Goal: Task Accomplishment & Management: Use online tool/utility

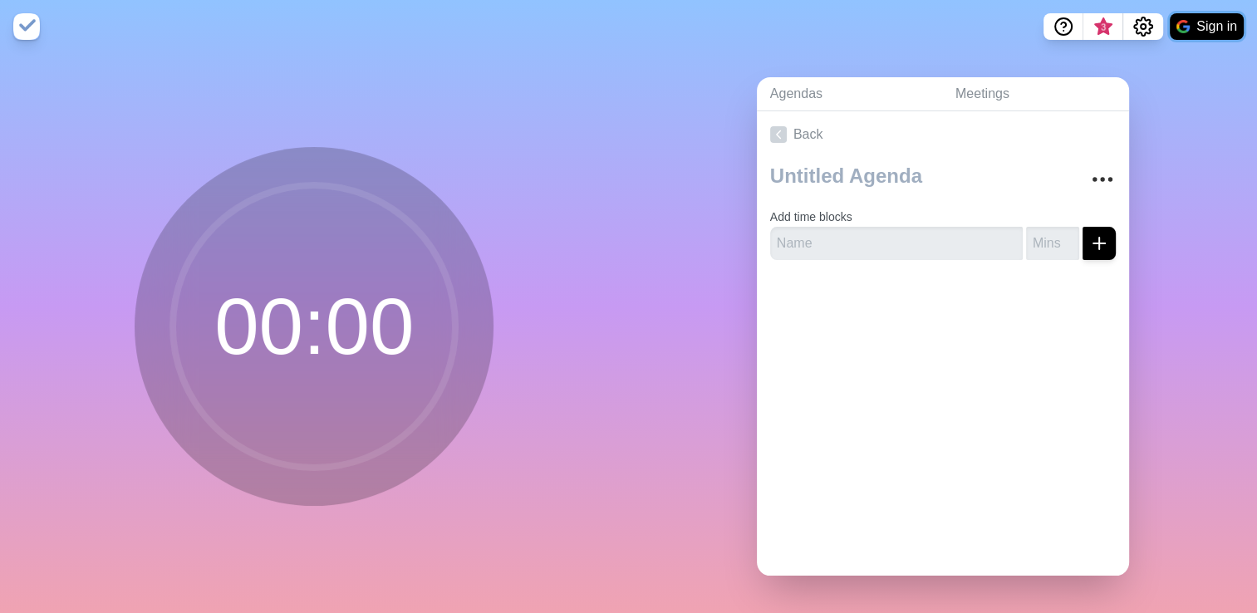
click at [1200, 27] on button "Sign in" at bounding box center [1207, 26] width 74 height 27
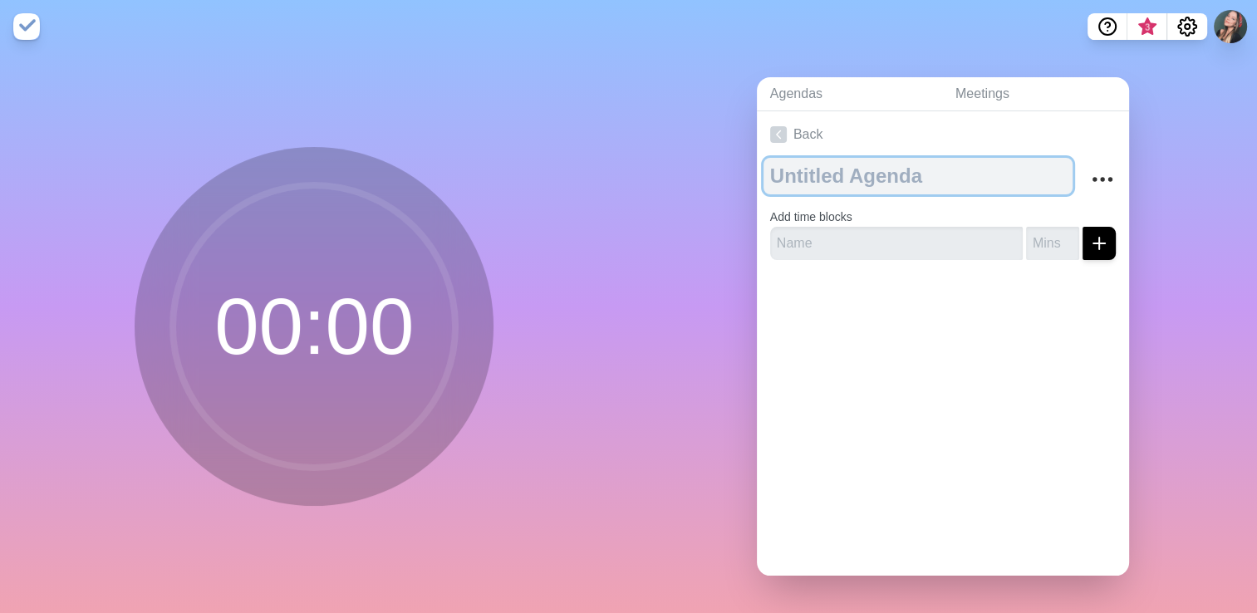
click at [864, 178] on textarea at bounding box center [918, 176] width 309 height 37
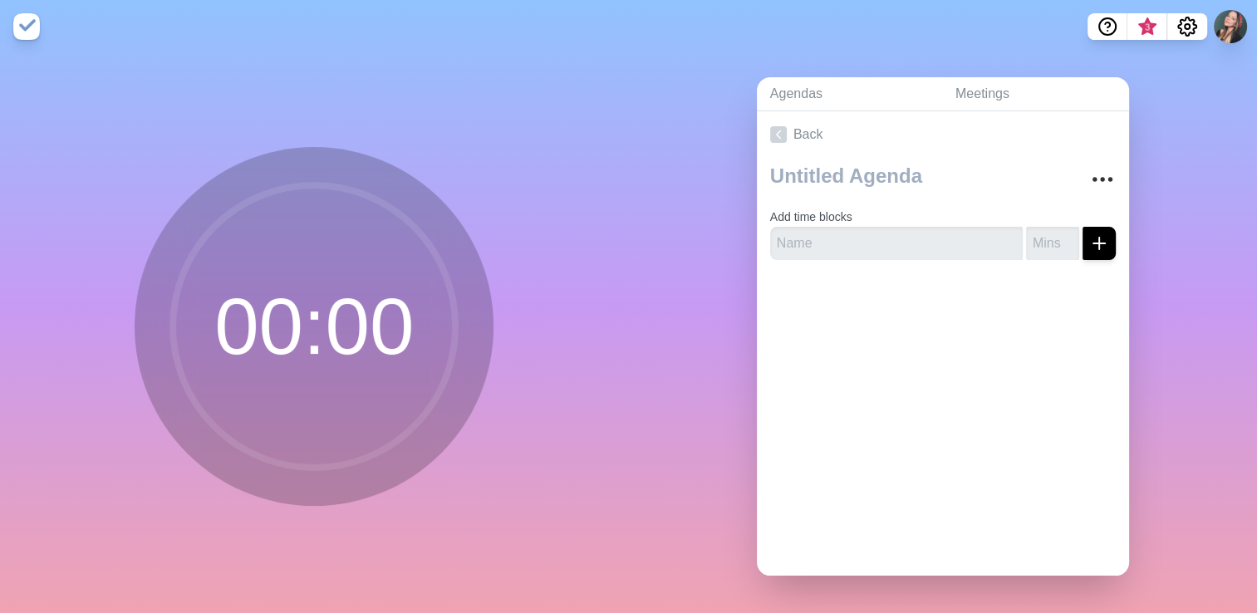
click at [600, 322] on div "00 : 00" at bounding box center [314, 333] width 629 height 560
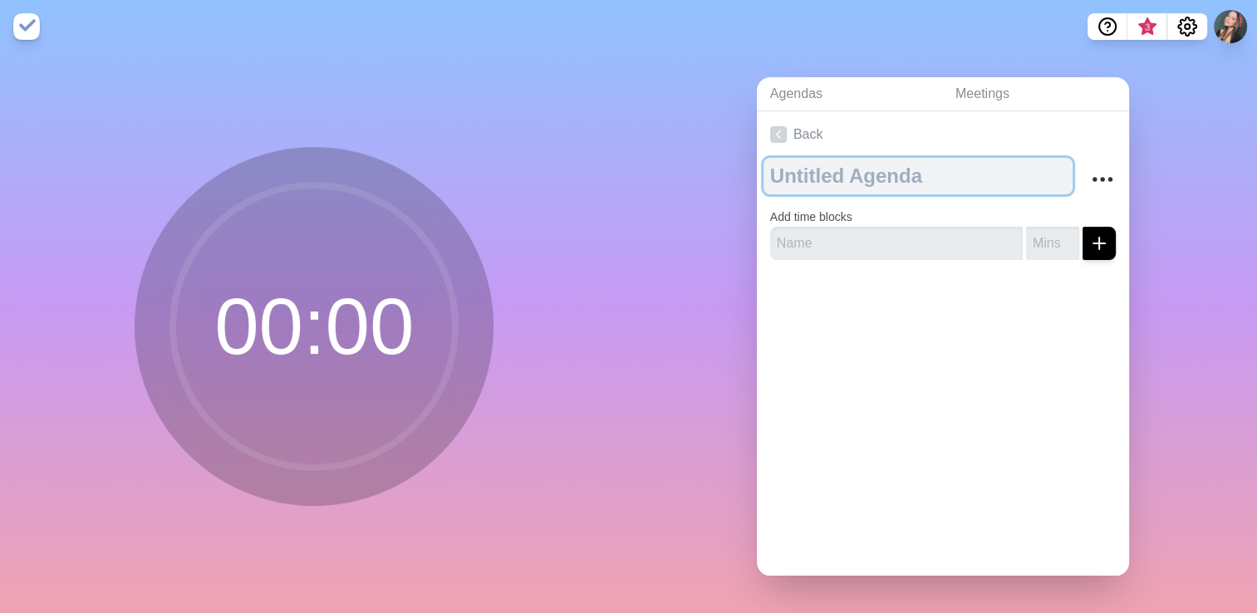
click at [902, 161] on textarea at bounding box center [918, 176] width 309 height 37
type textarea "2909"
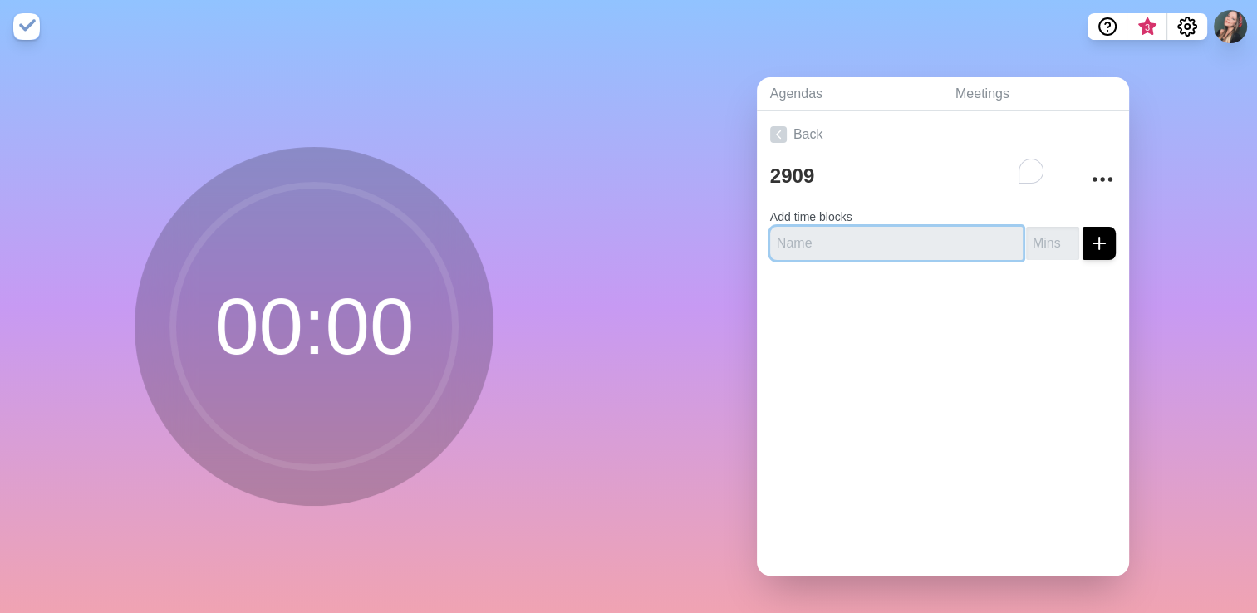
click at [916, 240] on input "text" at bounding box center [896, 243] width 253 height 33
click at [896, 243] on input "text" at bounding box center [896, 243] width 253 height 33
type input "chão"
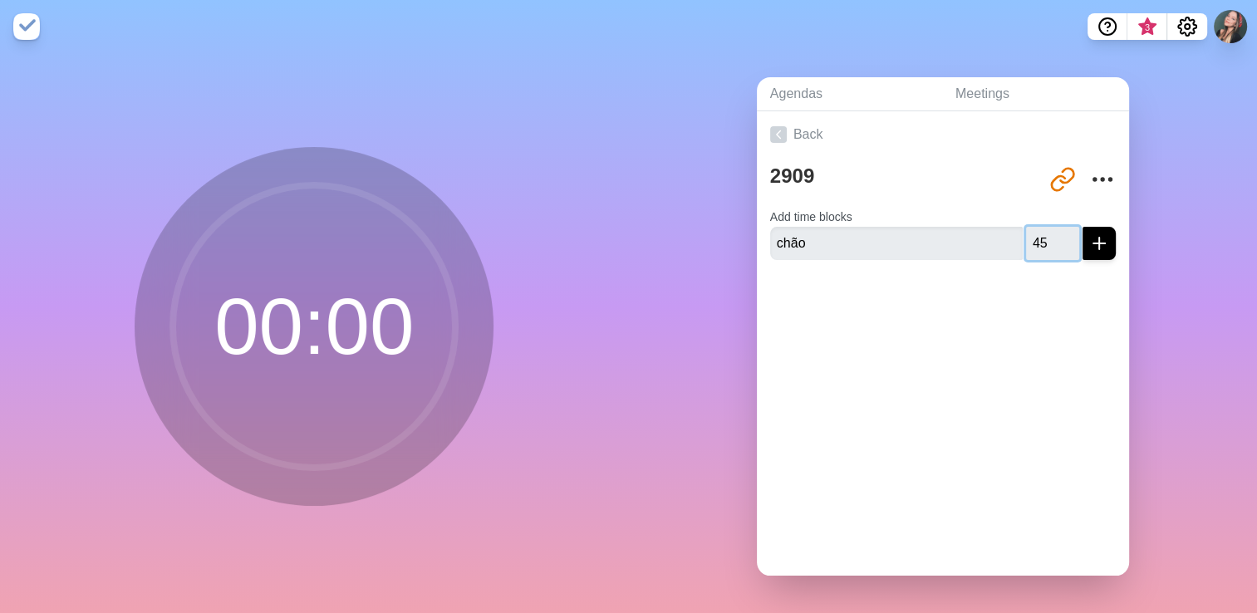
type input "45"
click at [1083, 227] on button "submit" at bounding box center [1099, 243] width 33 height 33
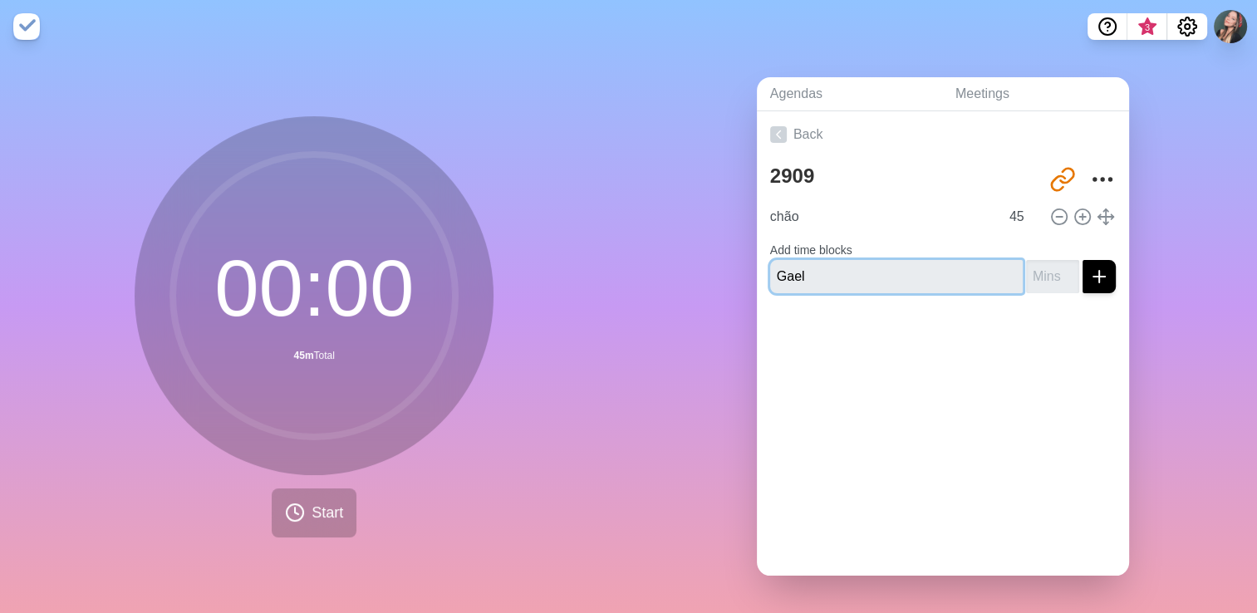
type input "Gael"
type input "1"
type input "4"
type input "30"
click at [955, 273] on input "Gael" at bounding box center [896, 276] width 253 height 33
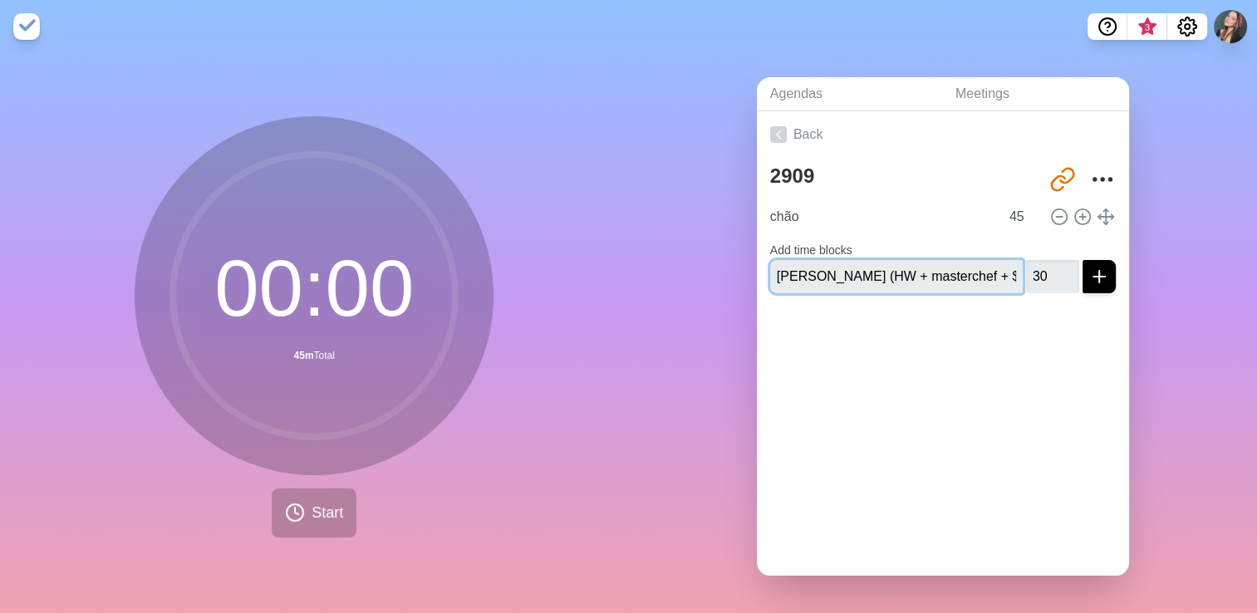
type input "[PERSON_NAME] (HW + masterchef + $)"
click at [1089, 276] on icon "submit" at bounding box center [1099, 277] width 20 height 20
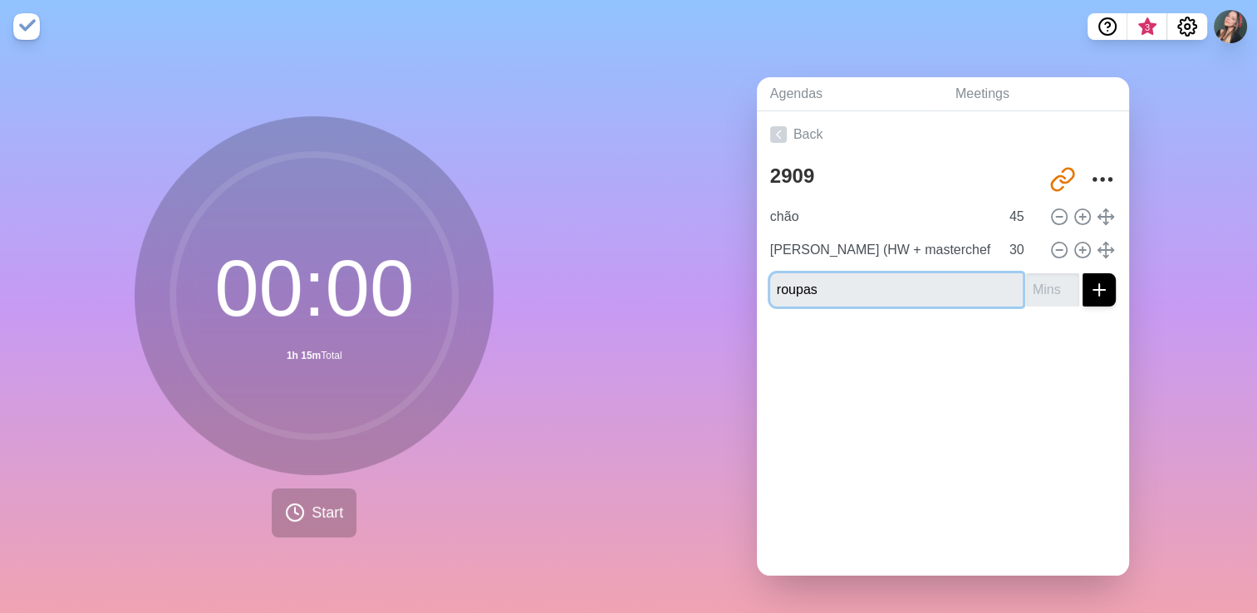
type input "roupas"
type input "30"
click at [1083, 273] on button "submit" at bounding box center [1099, 289] width 33 height 33
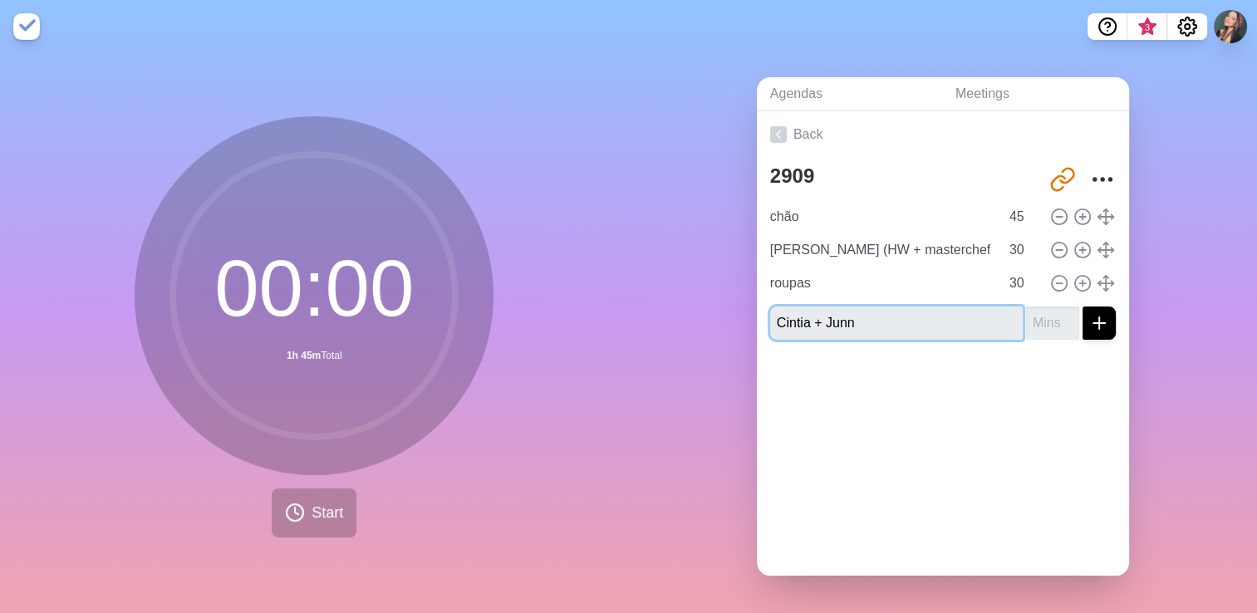
type input "Cintia + Junn"
type input "30"
click at [1083, 307] on button "submit" at bounding box center [1099, 323] width 33 height 33
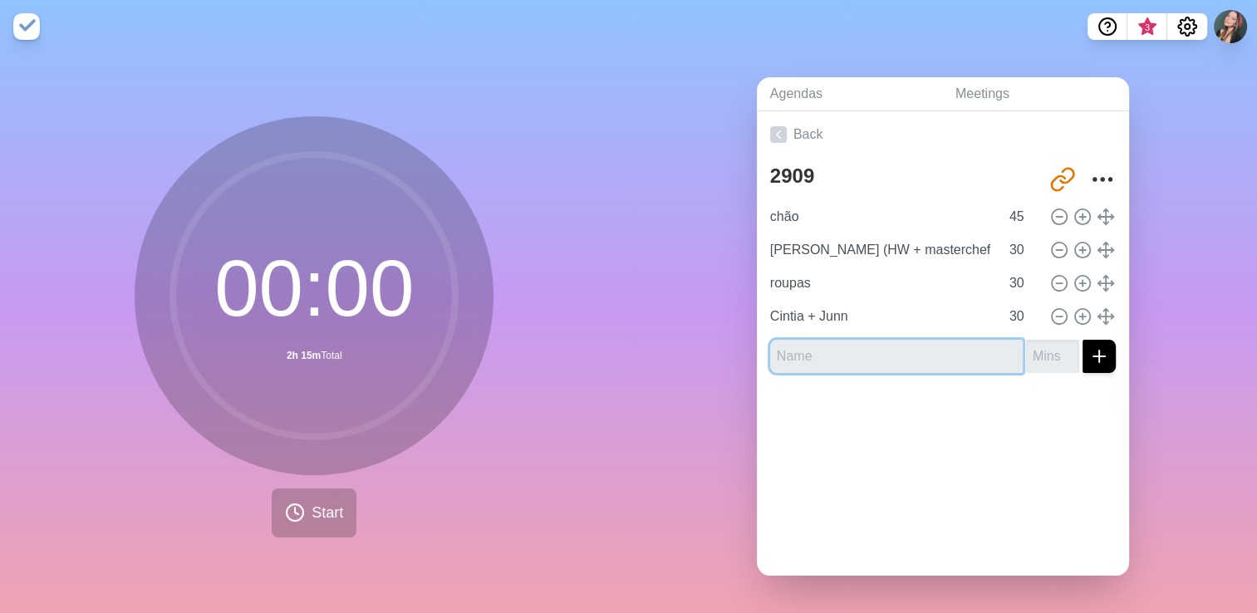
type input "L"
type input "gaveta"
type input "40"
click at [1083, 340] on button "submit" at bounding box center [1099, 356] width 33 height 33
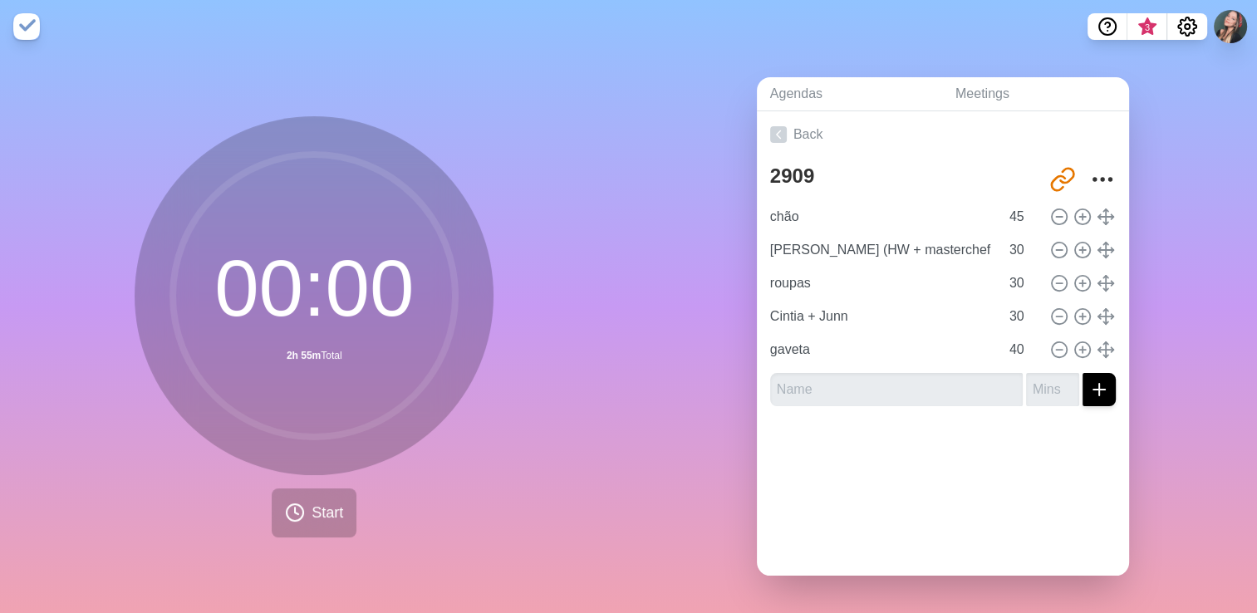
click at [802, 518] on div "Back 2909 http://timeblocks.co/8Khbn9Svag04tHeDpWPh chão 45 Gael (HW + masterch…" at bounding box center [943, 343] width 372 height 464
click at [1016, 277] on input "31" at bounding box center [1023, 283] width 40 height 33
drag, startPoint x: 1007, startPoint y: 277, endPoint x: 990, endPoint y: 278, distance: 16.7
click at [1003, 278] on input "31" at bounding box center [1023, 283] width 40 height 33
type input "40"
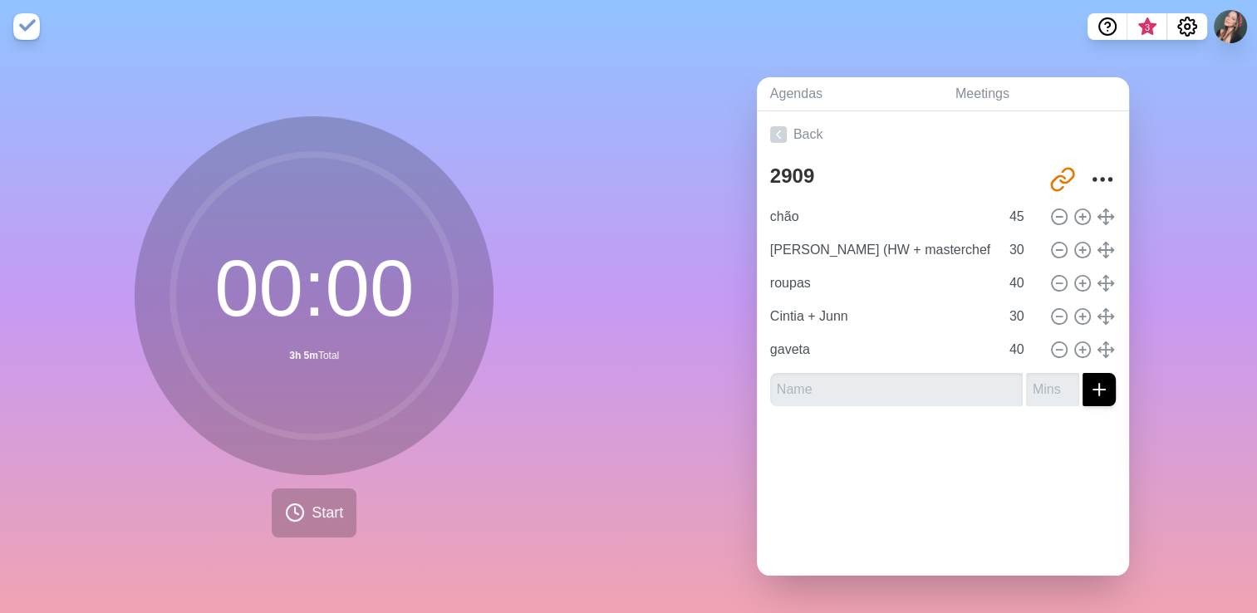
click at [935, 489] on div "Back 2909 http://timeblocks.co/8Khbn9Svag04tHeDpWPh chão 45 Gael (HW + masterch…" at bounding box center [943, 343] width 372 height 464
click at [780, 68] on div "Agendas Meetings Back 2909 http://timeblocks.co/8Khbn9Svag04tHeDpWPh chão 45 Ga…" at bounding box center [943, 333] width 629 height 560
click at [661, 104] on div "Agendas Meetings Back 2909 http://timeblocks.co/8Khbn9Svag04tHeDpWPh chão 45 Ga…" at bounding box center [943, 333] width 629 height 560
click at [301, 508] on button "Start" at bounding box center [314, 513] width 85 height 49
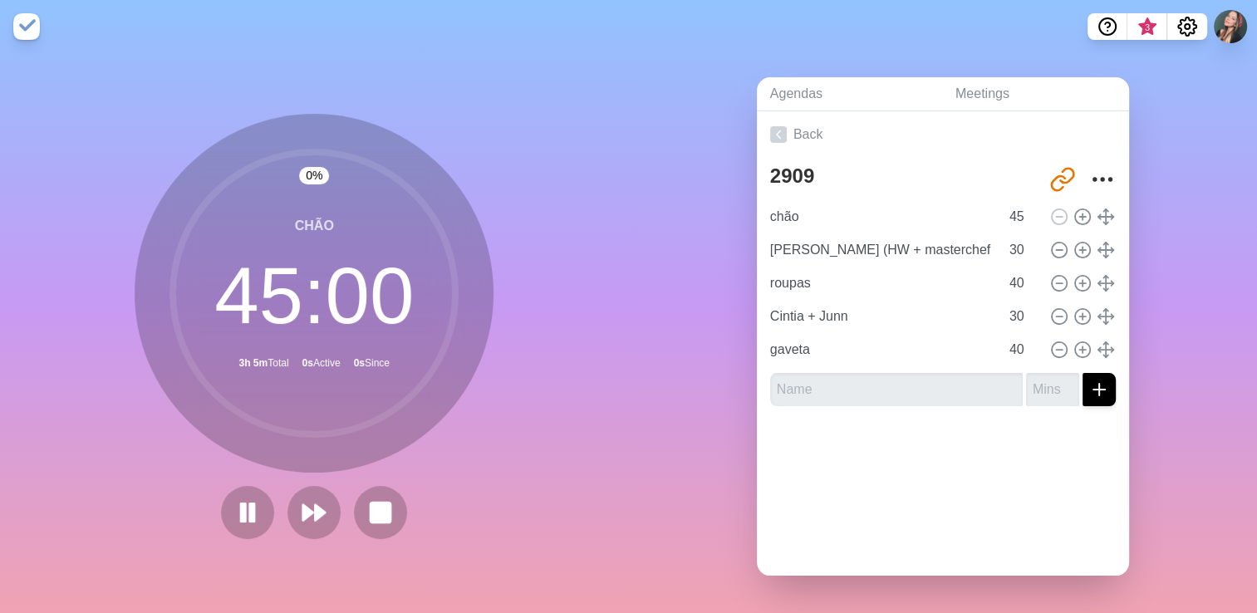
drag, startPoint x: 606, startPoint y: 175, endPoint x: 616, endPoint y: 175, distance: 10.0
click at [605, 175] on div "0 % chão 45 : 00 3h 5m Total 0s Active 0s Since" at bounding box center [314, 333] width 629 height 560
click at [648, 174] on div "Agendas Meetings Back 2909 http://timeblocks.co/8Khbn9Svag04tHeDpWPh chão 45 Ga…" at bounding box center [943, 333] width 629 height 560
click at [1187, 18] on icon "Settings" at bounding box center [1187, 27] width 20 height 20
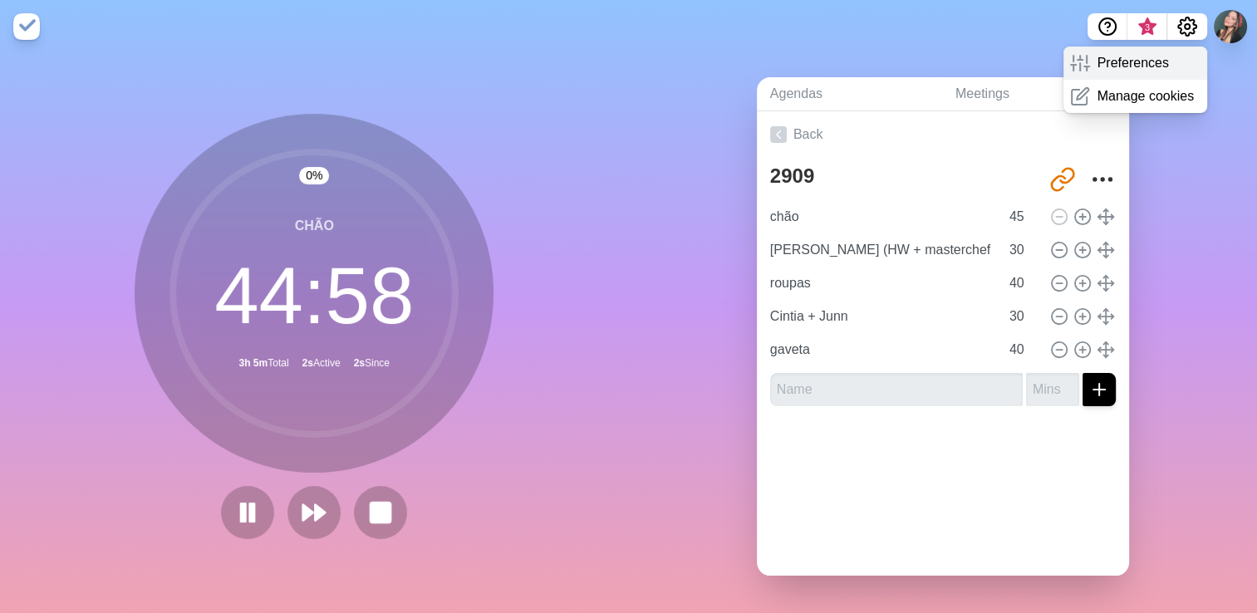
click at [1147, 60] on p "Preferences" at bounding box center [1132, 63] width 71 height 20
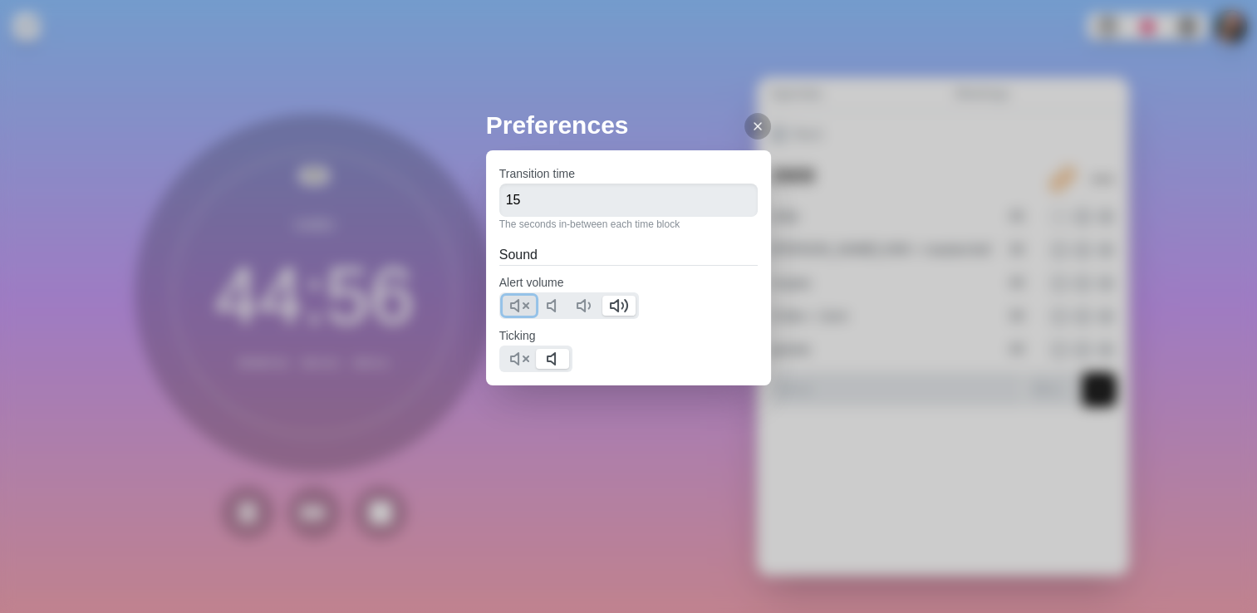
click at [522, 314] on icon at bounding box center [519, 306] width 20 height 20
click at [508, 363] on button at bounding box center [519, 359] width 33 height 20
click at [868, 270] on div "Preferences Transition time 15 The seconds in-between each time block Sound Ale…" at bounding box center [628, 306] width 1257 height 613
click at [1110, 29] on icon "Help" at bounding box center [1108, 27] width 20 height 20
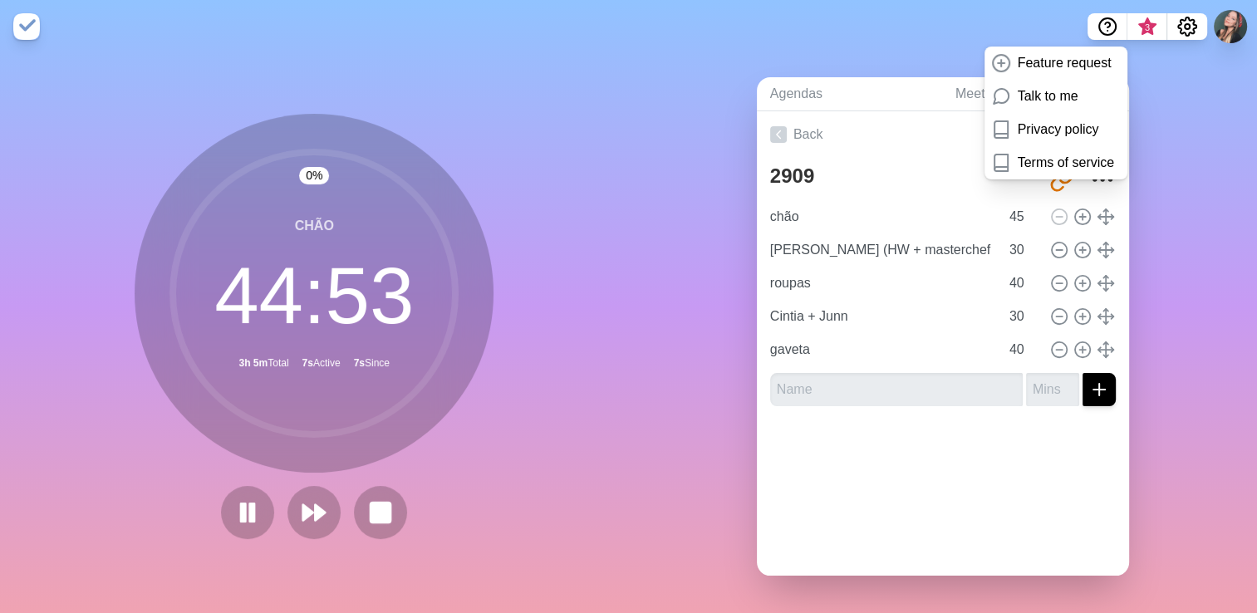
click at [1170, 189] on div "Agendas Meetings Back 2909 http://timeblocks.co/8Khbn9Svag04tHeDpWPh chão 45 Ga…" at bounding box center [943, 333] width 629 height 560
click at [582, 251] on div "0 % chão 44 : 52 3h 5m Total 8s Active 8s Since" at bounding box center [314, 333] width 629 height 560
click at [201, 40] on nav "Feature request Talk to me Privacy policy Terms of service 3" at bounding box center [628, 26] width 1257 height 53
click at [677, 397] on div "Agendas Meetings Back 2909 http://timeblocks.co/8Khbn9Svag04tHeDpWPh chão 45 Ga…" at bounding box center [943, 333] width 629 height 560
click at [23, 17] on img at bounding box center [26, 26] width 27 height 27
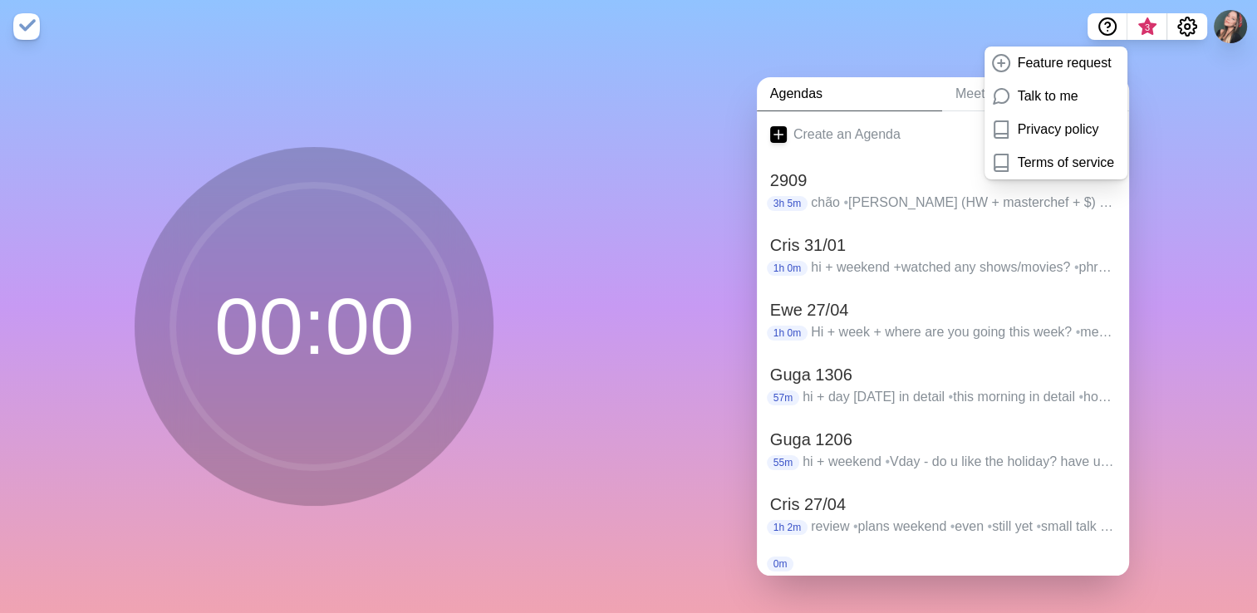
click at [613, 108] on div "00 : 00" at bounding box center [314, 333] width 629 height 560
click at [896, 181] on h2 "2909" at bounding box center [943, 180] width 346 height 25
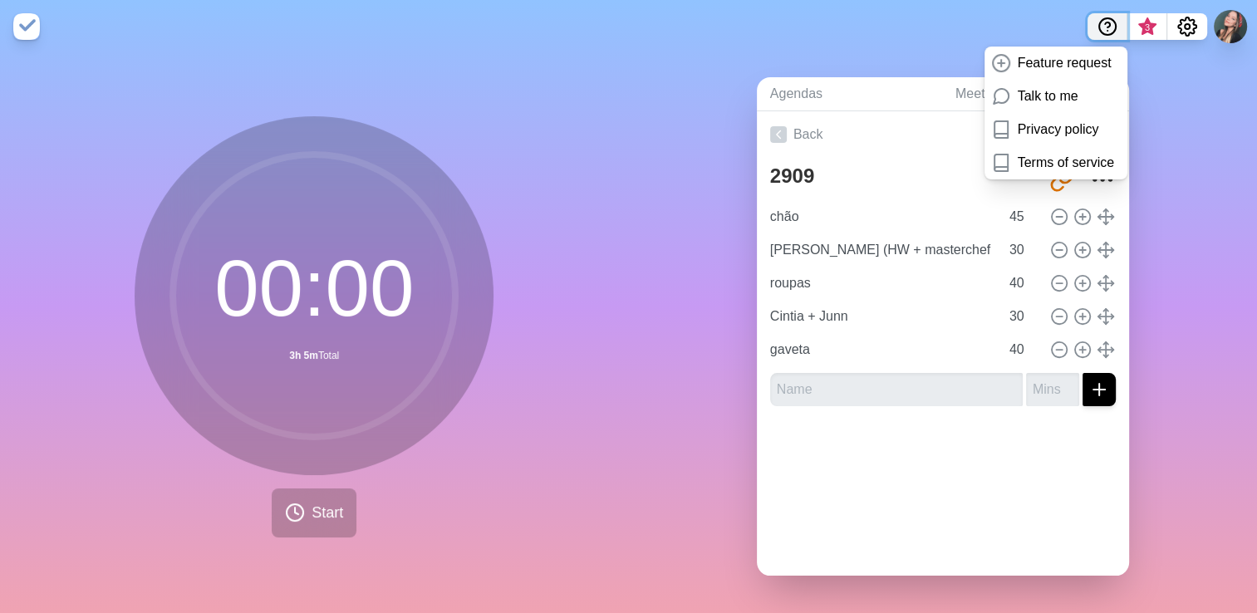
click at [1098, 38] on button "Help" at bounding box center [1108, 26] width 40 height 27
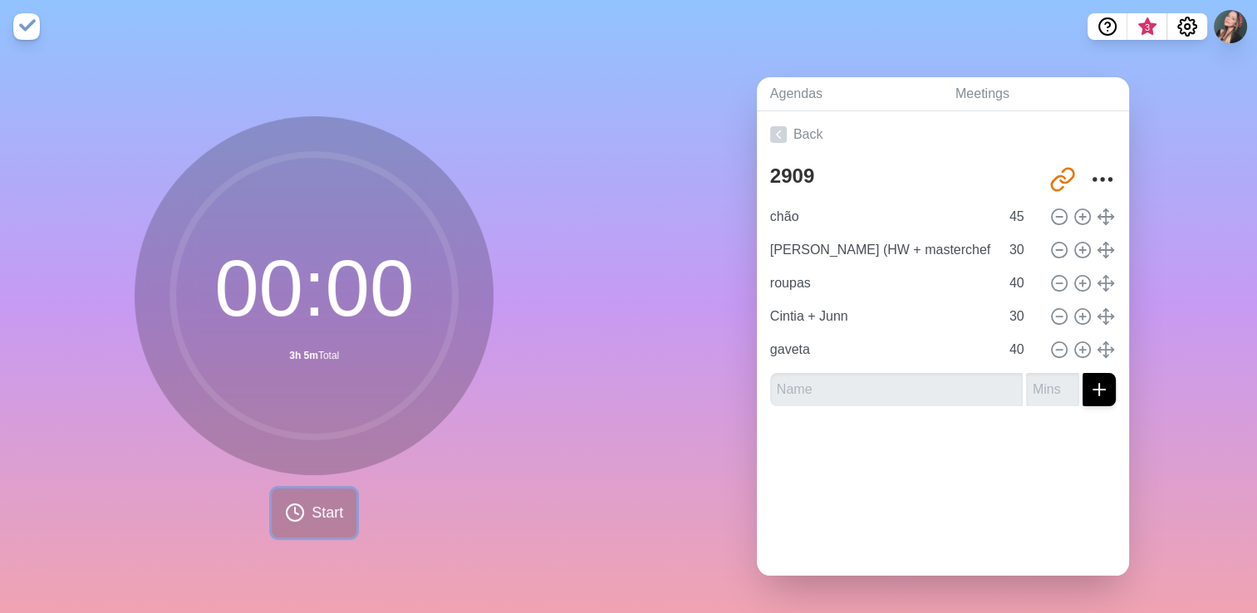
click at [286, 504] on icon at bounding box center [295, 513] width 20 height 20
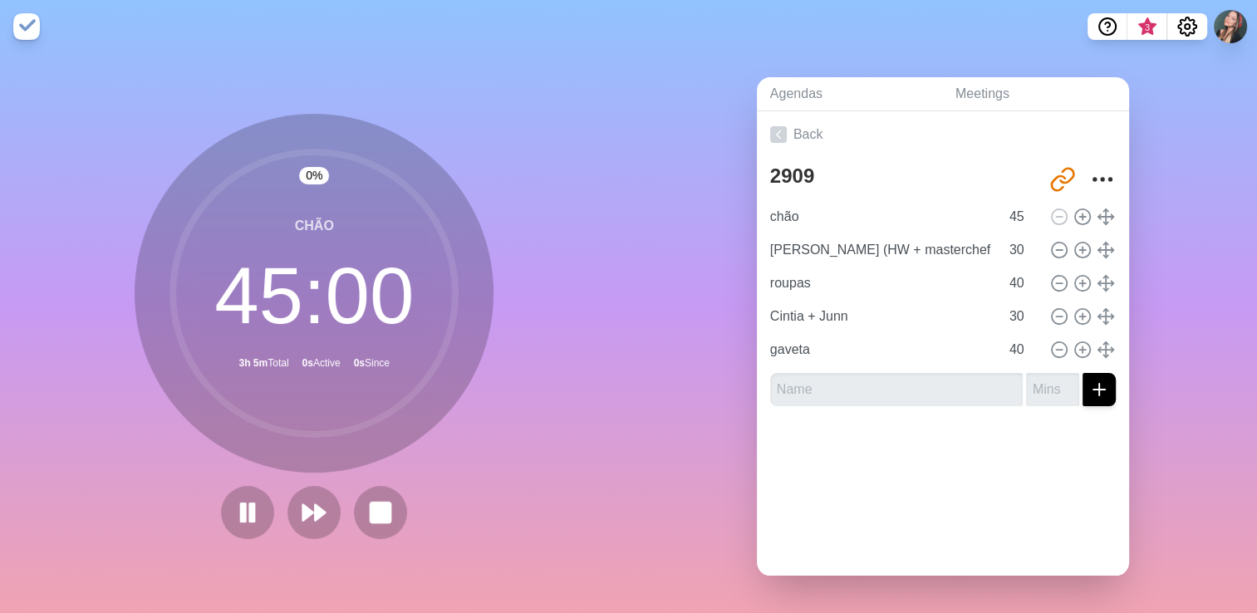
click at [511, 237] on div "0 % chão 45 : 00 3h 5m Total 0s Active 0s Since" at bounding box center [314, 333] width 629 height 560
click at [658, 158] on div "Agendas Meetings Back 2909 http://timeblocks.co/8Khbn9Svag04tHeDpWPh chão 45 Ga…" at bounding box center [943, 333] width 629 height 560
click at [612, 161] on div "0 % chão 44 : 56 3h 5m Total 4s Active 4s Since" at bounding box center [314, 333] width 629 height 560
click at [543, 158] on div "0 % chão 44 : 54 3h 5m Total 6s Active 6s Since" at bounding box center [314, 333] width 629 height 560
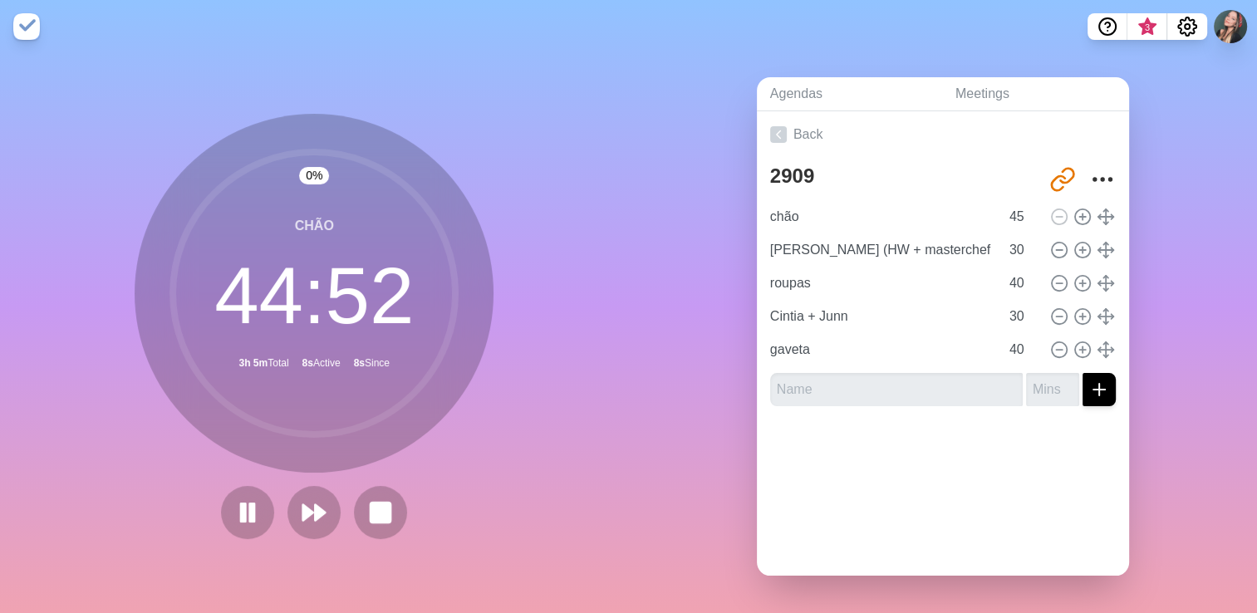
click at [540, 155] on div "0 % chão 44 : 52 3h 5m Total 8s Active 8s Since" at bounding box center [314, 333] width 629 height 560
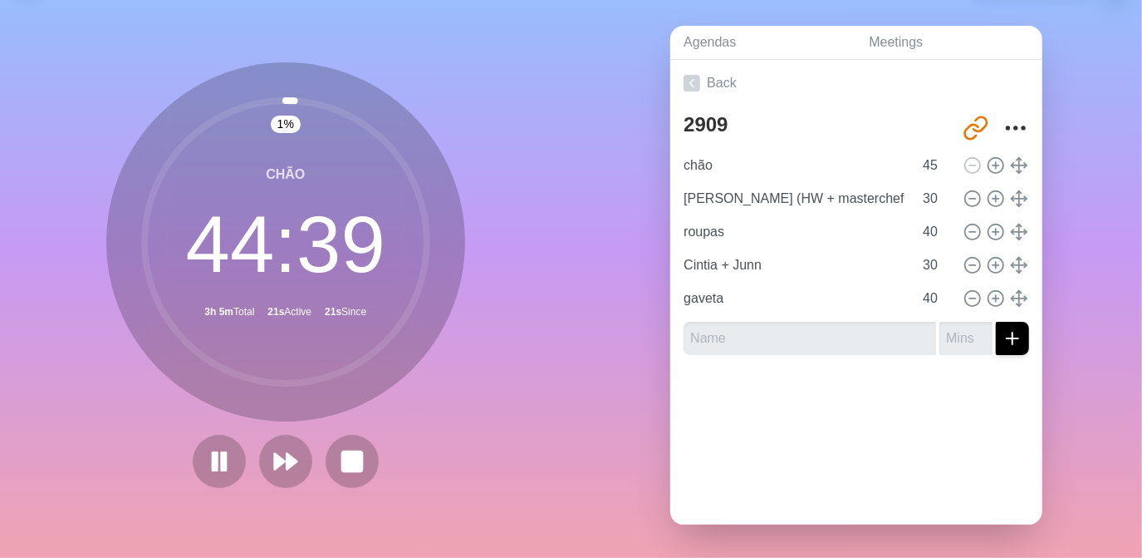
scroll to position [0, 0]
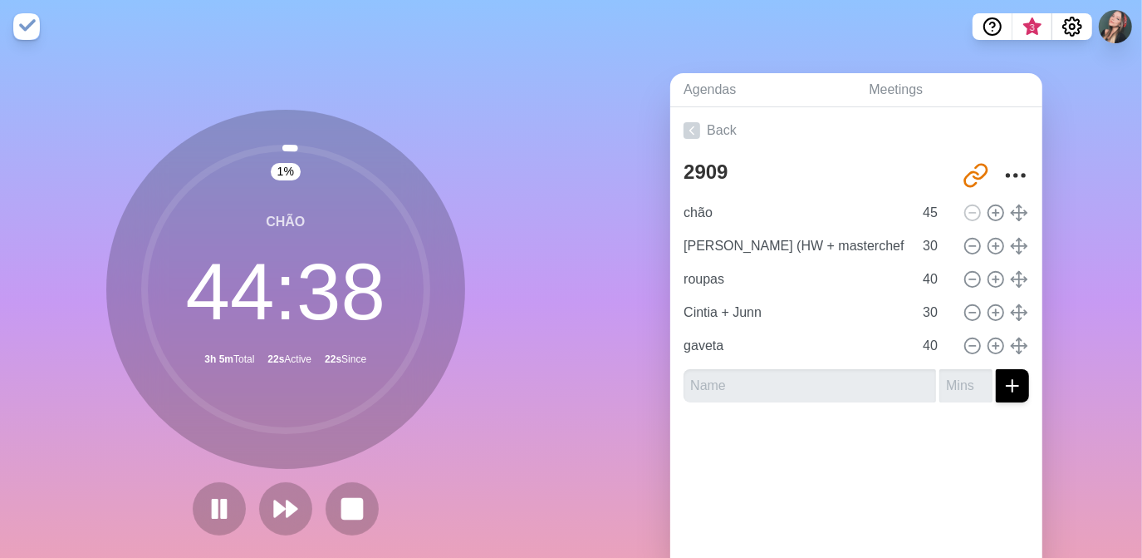
click at [494, 125] on div "1 % chão 44 : 38 3h 5m Total 22s Active 22s Since" at bounding box center [286, 329] width 572 height 552
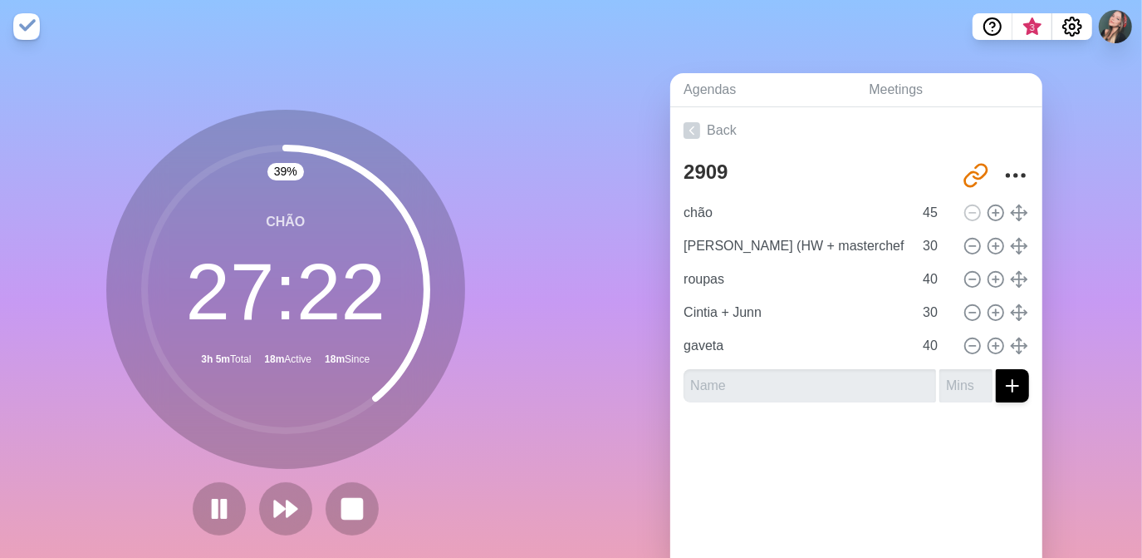
click at [626, 33] on nav "3" at bounding box center [571, 26] width 1142 height 53
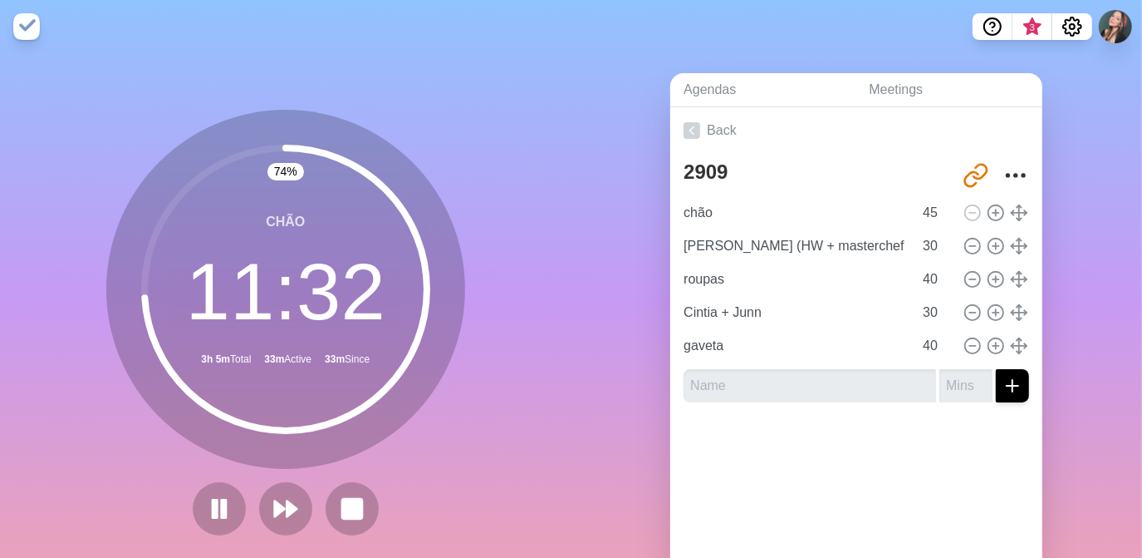
click at [773, 40] on nav "3" at bounding box center [571, 26] width 1142 height 53
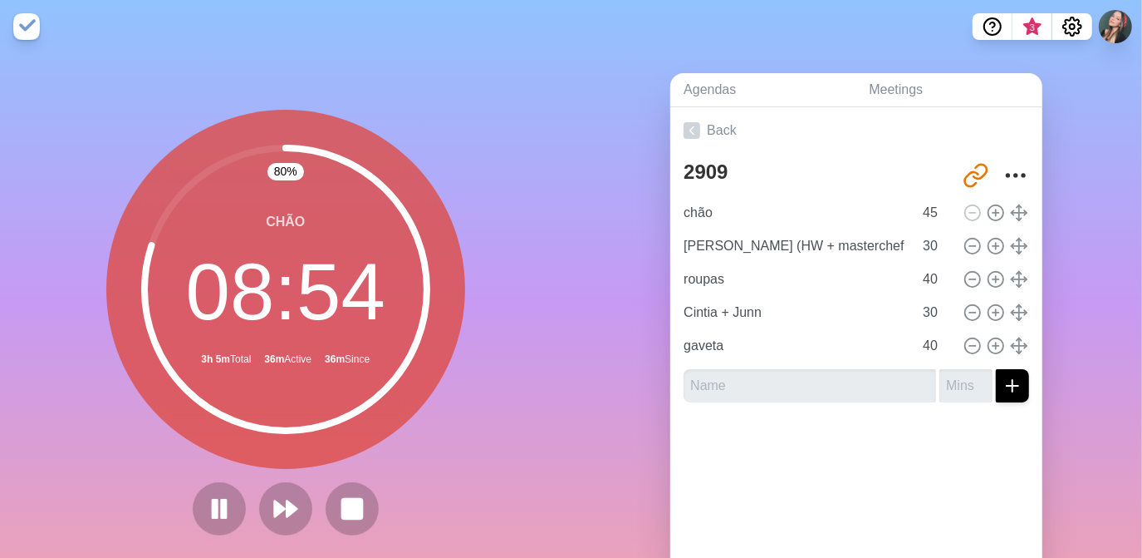
click at [622, 96] on div "Agendas Meetings Back 2909 http://timeblocks.co/8Khbn9Svag04tHeDpWPh chão 45 Ga…" at bounding box center [858, 329] width 572 height 552
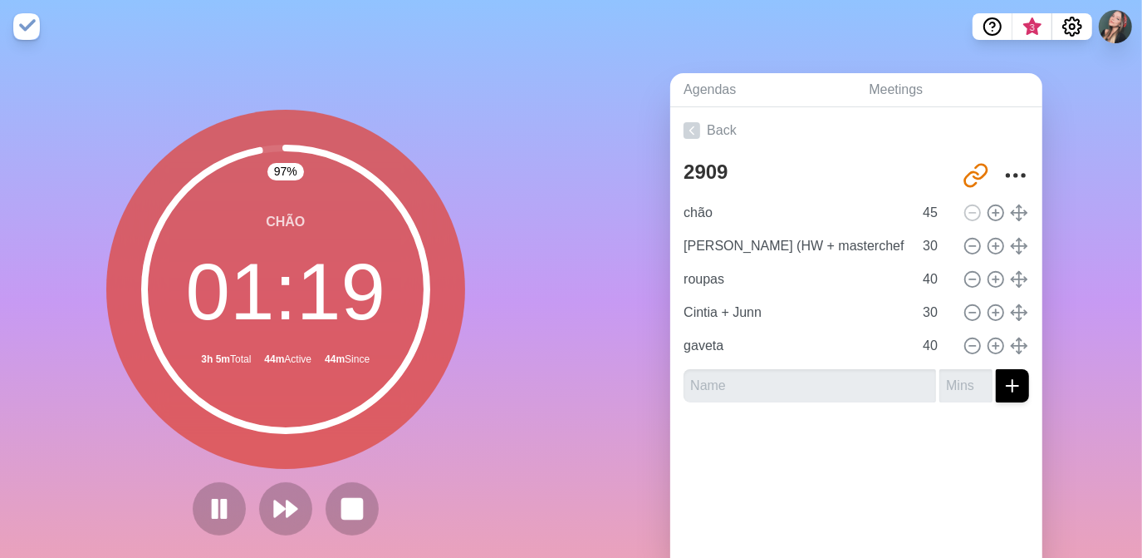
click at [619, 16] on nav "3" at bounding box center [571, 26] width 1142 height 53
click at [488, 76] on div "98 % chão 00 : 59 3h 5m Total 44m Active 44m Since" at bounding box center [286, 329] width 572 height 552
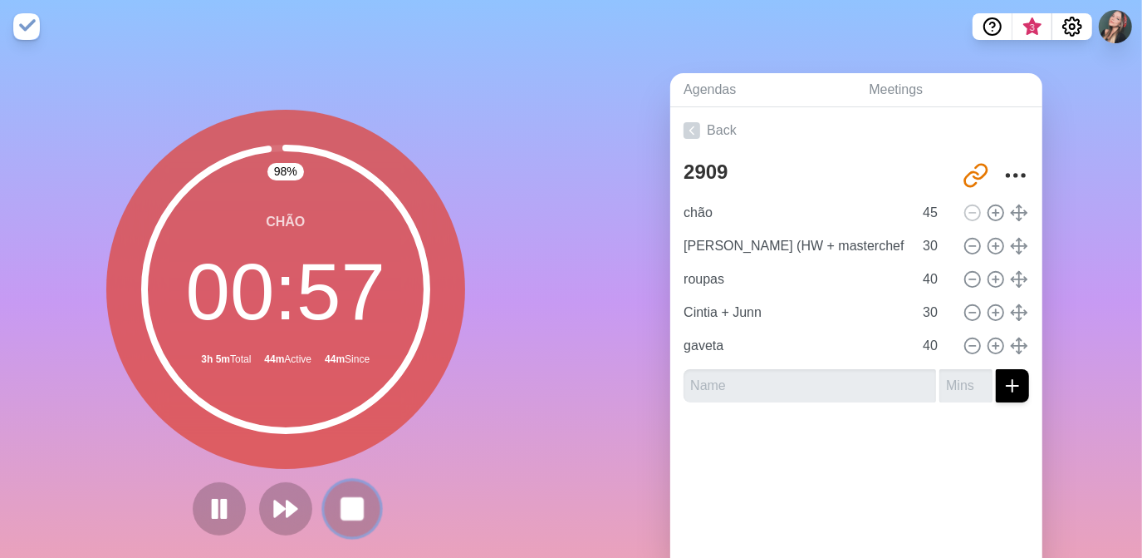
click at [343, 493] on button at bounding box center [352, 508] width 56 height 56
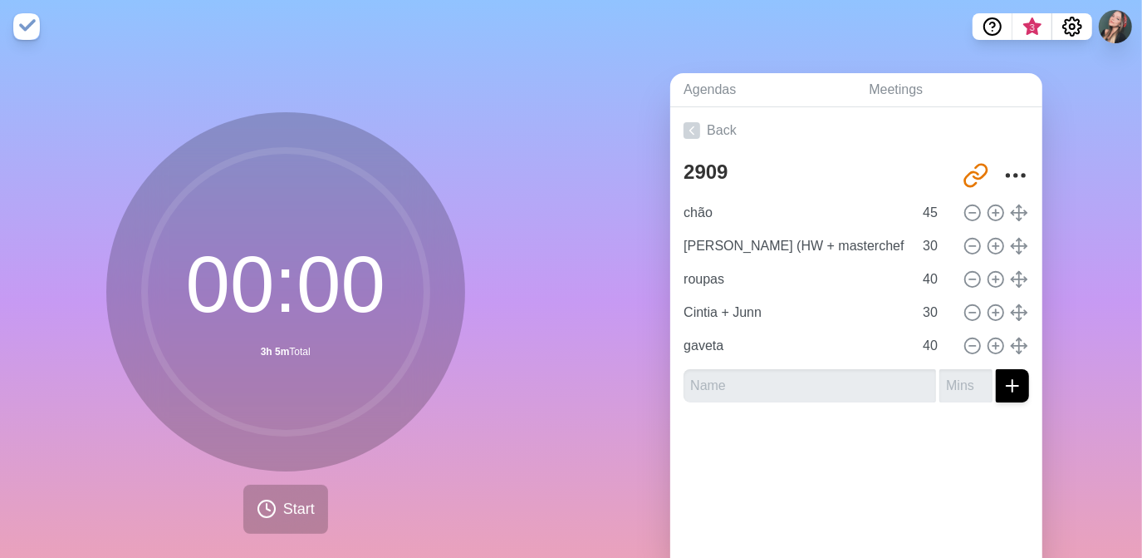
click at [431, 41] on nav "3" at bounding box center [571, 26] width 1142 height 53
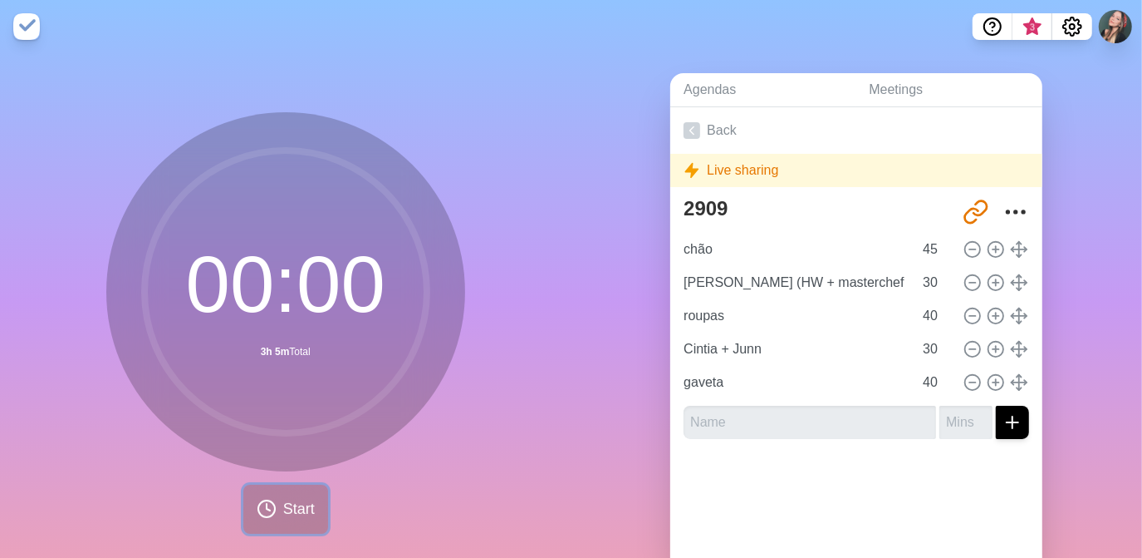
click at [257, 504] on icon at bounding box center [267, 509] width 20 height 20
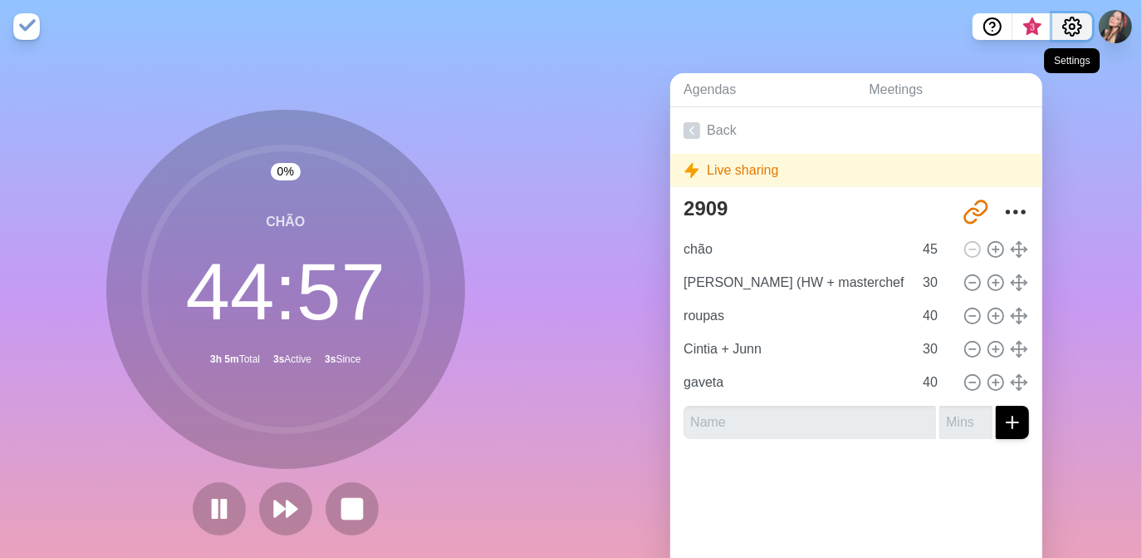
click at [1074, 38] on button "Settings" at bounding box center [1073, 26] width 40 height 27
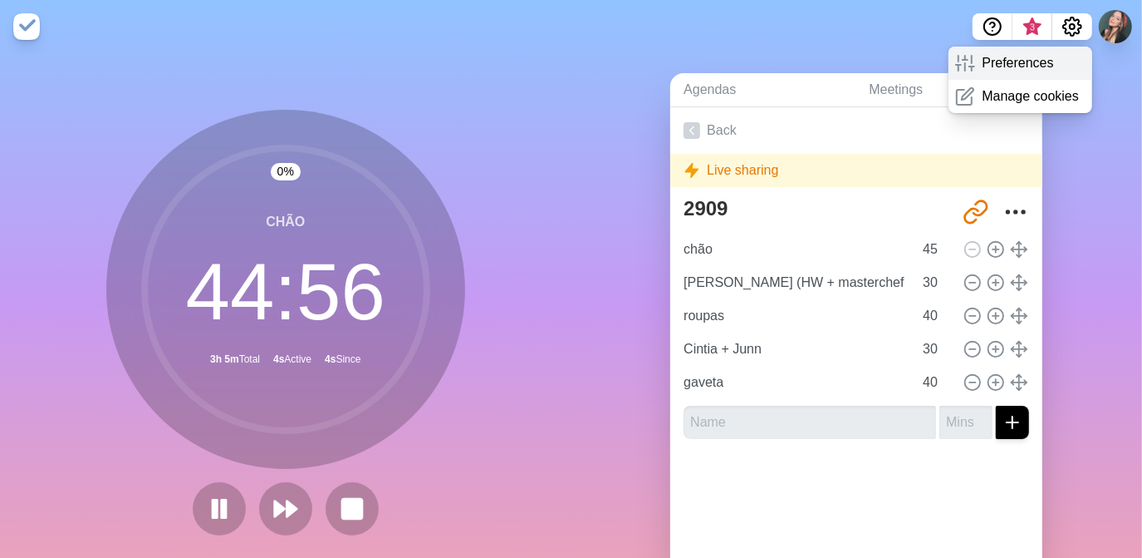
click at [988, 71] on p "Preferences" at bounding box center [1017, 63] width 71 height 20
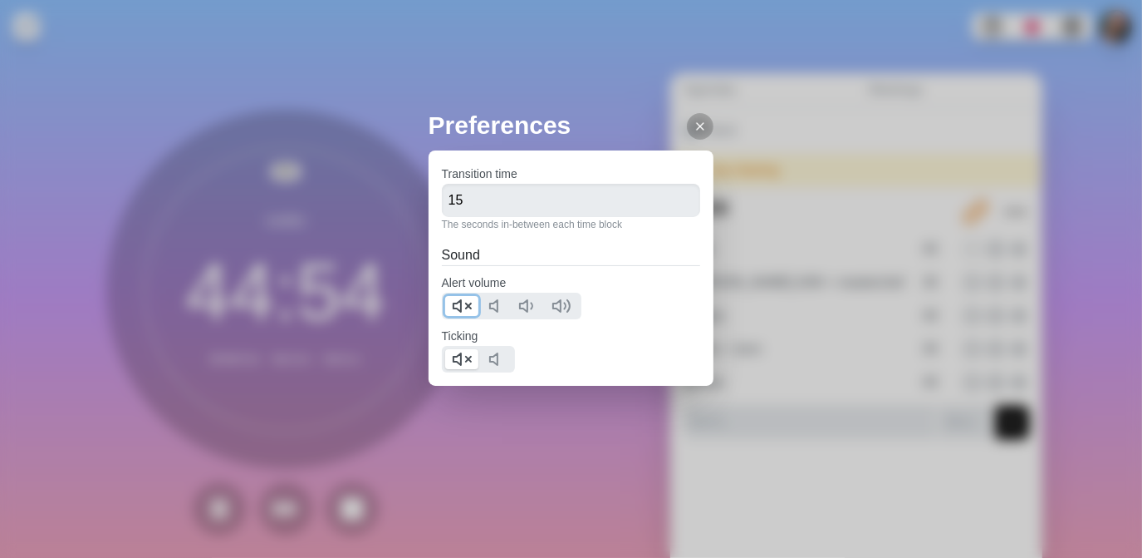
click at [460, 306] on polygon at bounding box center [457, 306] width 7 height 12
click at [458, 353] on icon at bounding box center [462, 359] width 20 height 20
click at [217, 295] on div "Preferences Transition time 15 The seconds in-between each time block Sound Ale…" at bounding box center [571, 279] width 1142 height 558
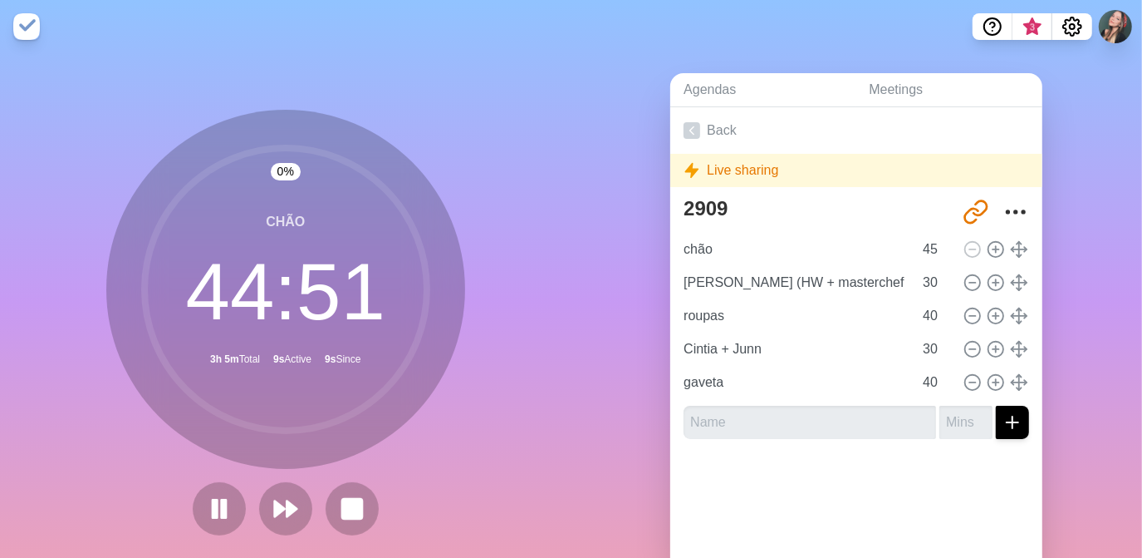
click at [112, 143] on div "chão 44 : 51 3h 5m Total 9s Active 9s Since" at bounding box center [285, 289] width 359 height 359
click at [603, 233] on div "Agendas Meetings Back Live sharing 2909 [URL][DOMAIN_NAME] chão 45 Gael (HW + m…" at bounding box center [858, 329] width 572 height 552
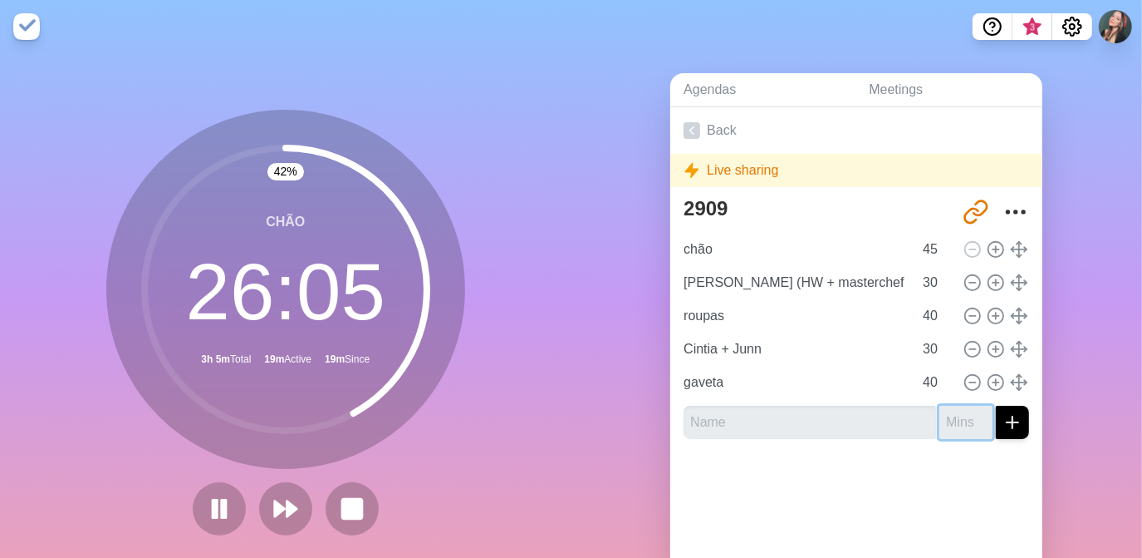
drag, startPoint x: 944, startPoint y: 421, endPoint x: 1785, endPoint y: 158, distance: 881.1
click at [1142, 158] on html "3 42 % chão 26 : 05 3h 5m Total 19m Active 19m Since Agendas Meetings Back Live…" at bounding box center [571, 302] width 1142 height 605
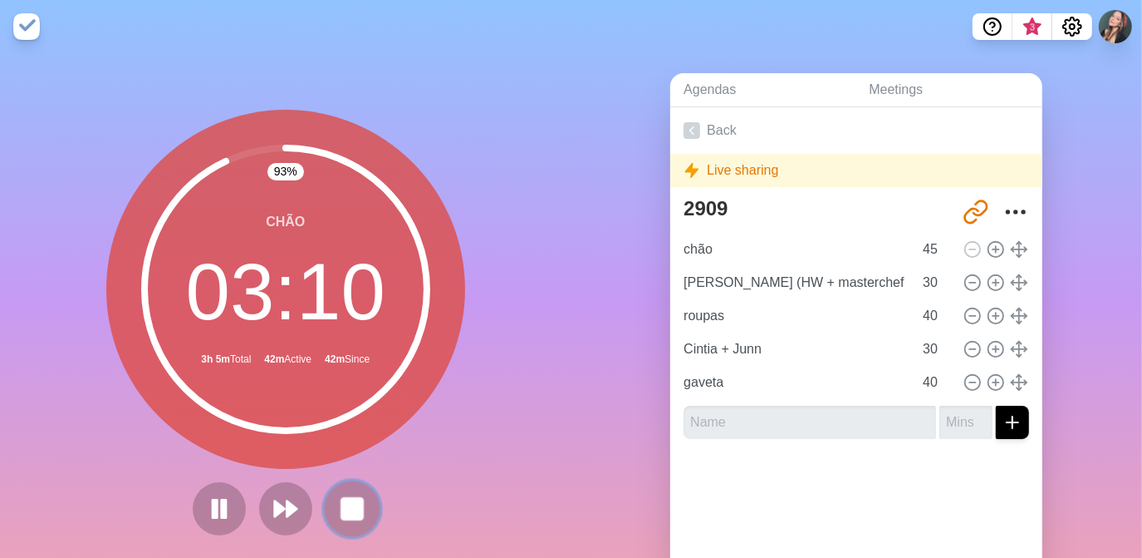
click at [338, 508] on icon at bounding box center [352, 508] width 28 height 28
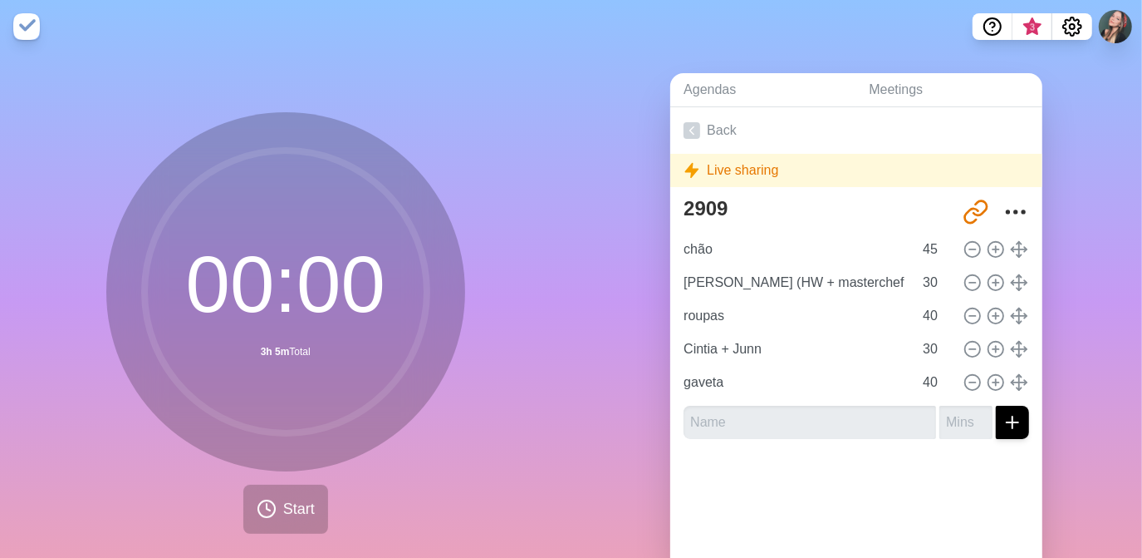
click at [303, 118] on div "00 : 00 3h 5m Total" at bounding box center [285, 291] width 359 height 359
click at [499, 104] on div "00 : 00 3h 5m Total Start" at bounding box center [286, 329] width 572 height 552
drag, startPoint x: 549, startPoint y: 176, endPoint x: 558, endPoint y: 180, distance: 9.3
click at [549, 176] on div "00 : 00 3h 5m Total Start" at bounding box center [286, 329] width 572 height 552
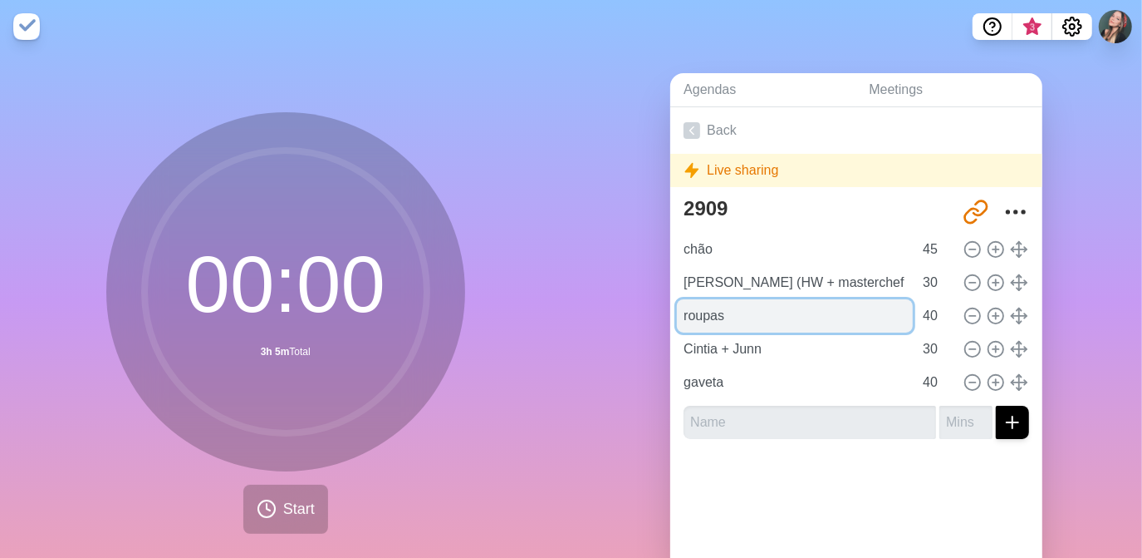
click at [876, 308] on input "roupas" at bounding box center [795, 315] width 236 height 33
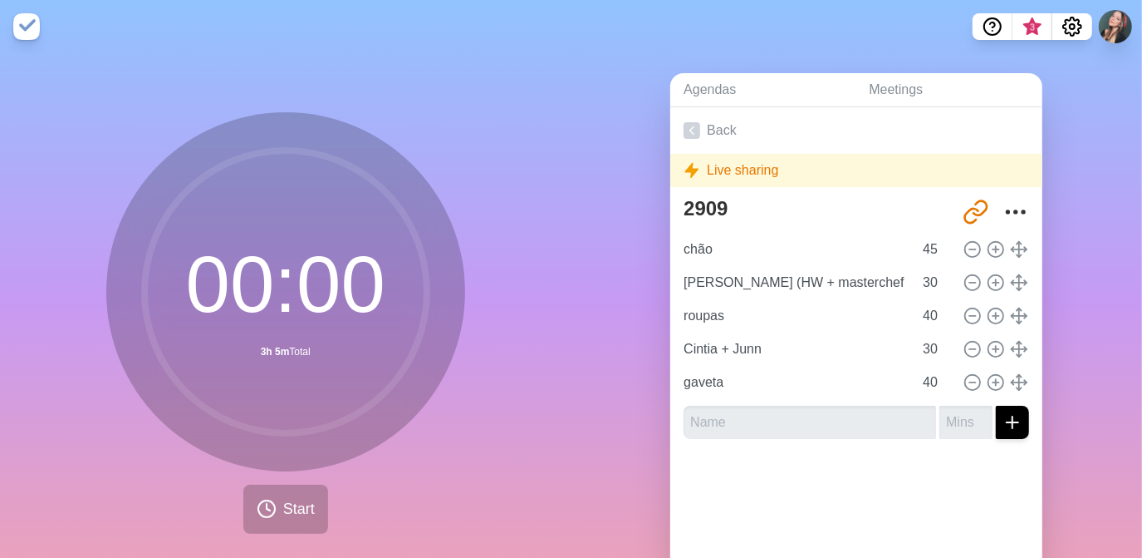
click at [384, 441] on icon at bounding box center [286, 291] width 332 height 332
click at [286, 509] on span "Start" at bounding box center [299, 509] width 32 height 22
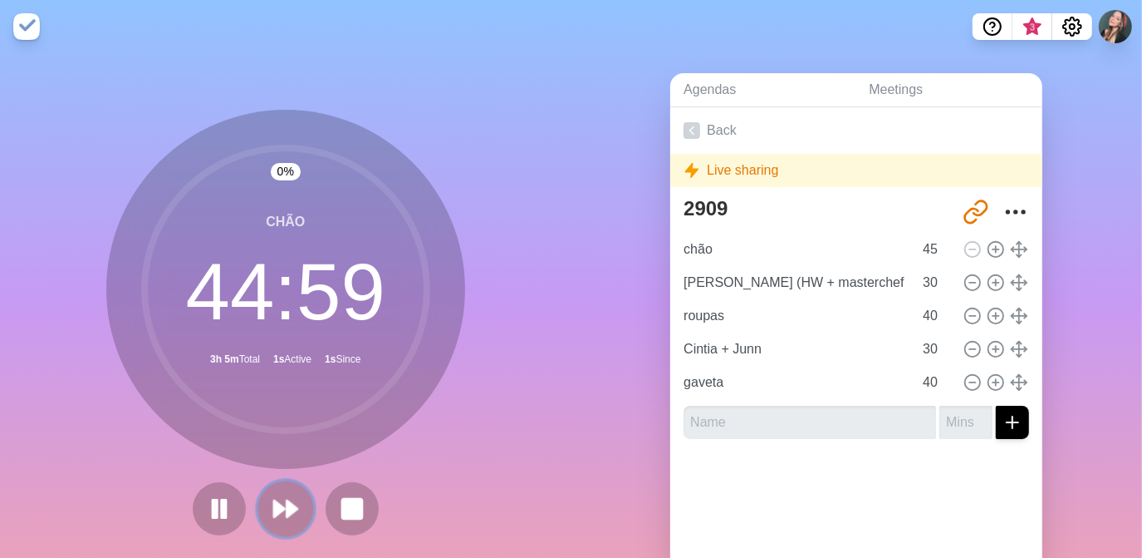
click at [272, 522] on icon at bounding box center [286, 508] width 28 height 28
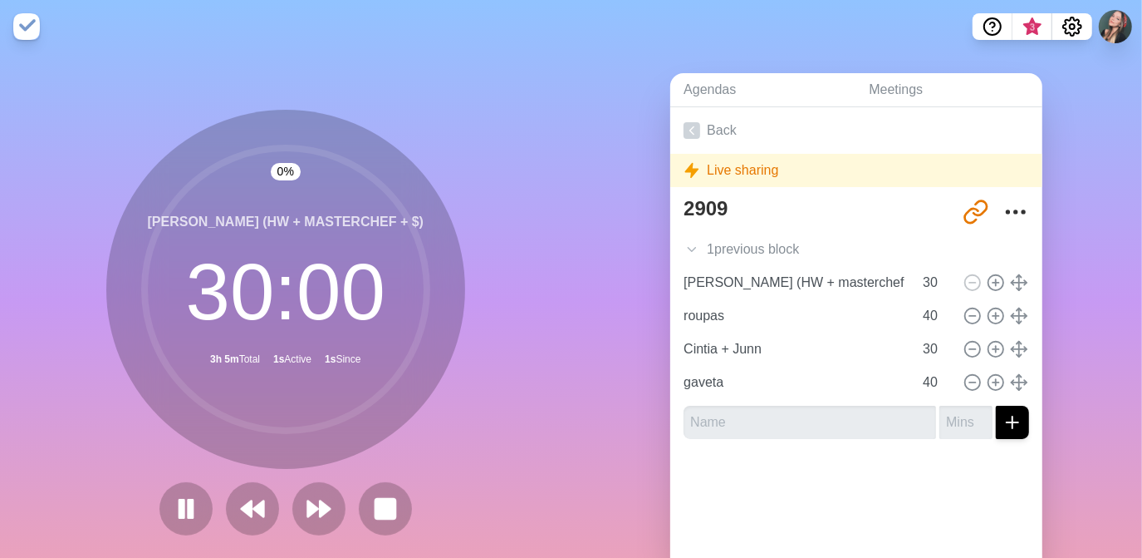
click at [278, 508] on div at bounding box center [286, 508] width 266 height 53
click at [294, 513] on button at bounding box center [319, 508] width 56 height 56
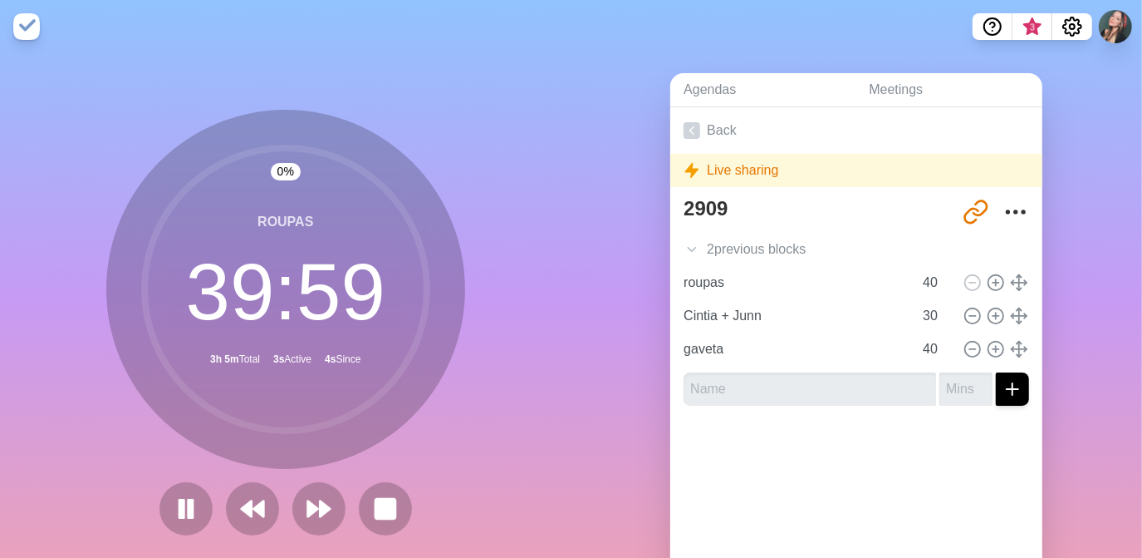
click at [520, 230] on div "0 % roupas 39 : 59 3h 5m Total 3s Active 4s Since" at bounding box center [286, 329] width 572 height 552
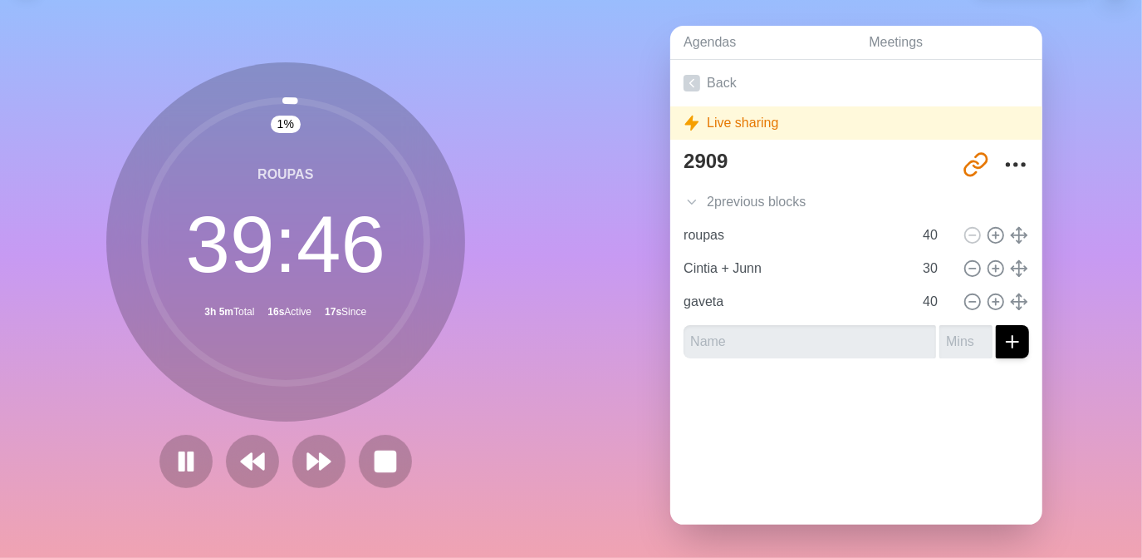
click at [526, 247] on div "1 % roupas 39 : 46 3h 5m Total 16s Active 17s Since" at bounding box center [286, 282] width 572 height 552
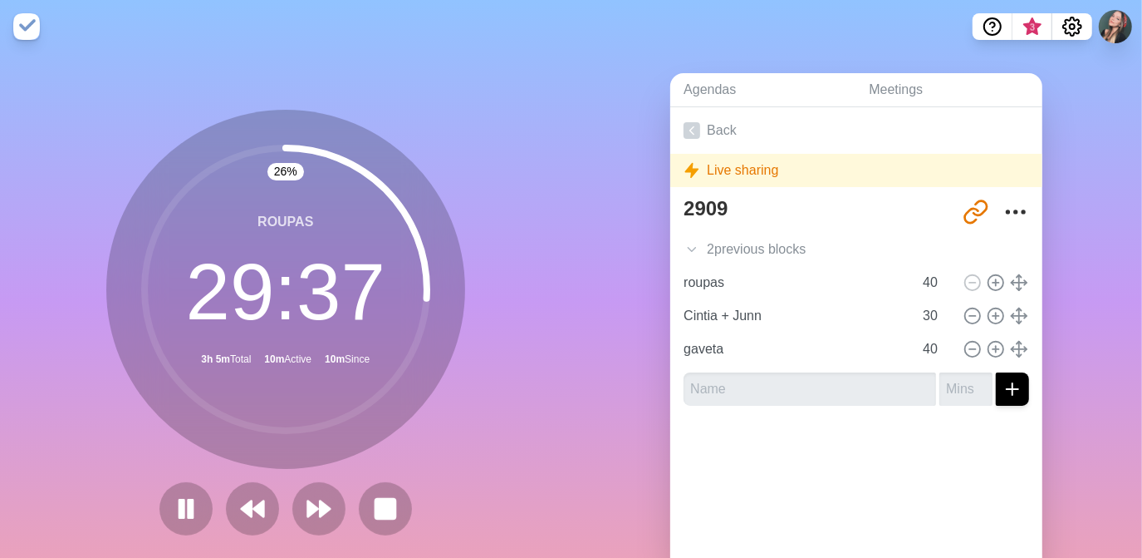
click at [620, 433] on div "Agendas Meetings Back Live sharing 2909 [URL][DOMAIN_NAME] 2 previous block s c…" at bounding box center [858, 329] width 572 height 552
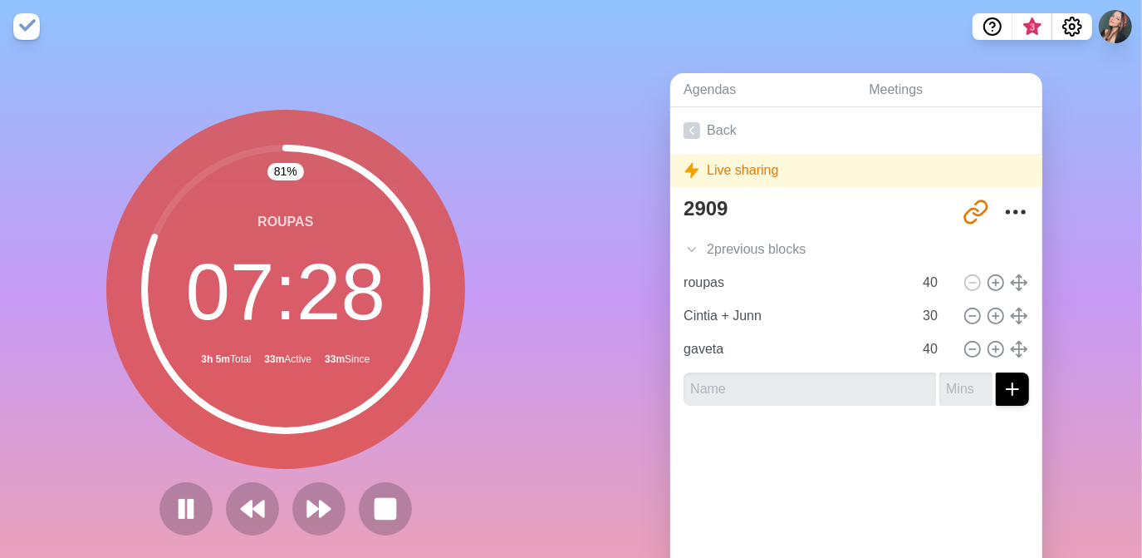
click at [593, 194] on div "Agendas Meetings Back Live sharing 2909 [URL][DOMAIN_NAME] 2 previous block s c…" at bounding box center [858, 329] width 572 height 552
